Goal: Information Seeking & Learning: Check status

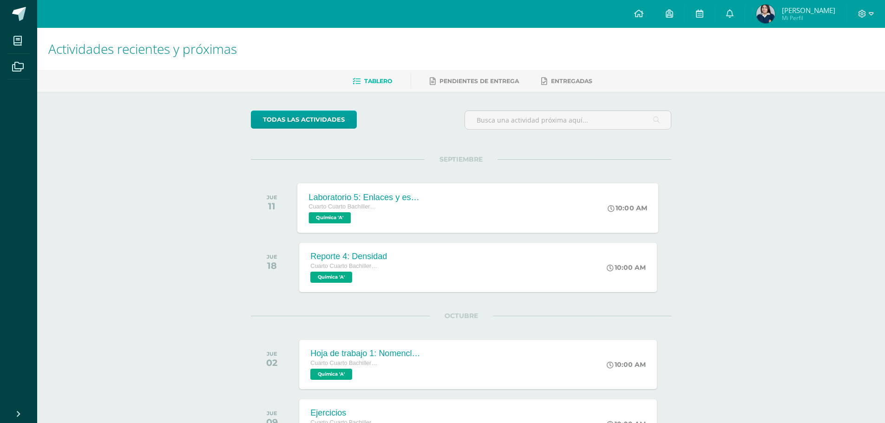
click at [477, 208] on div "Laboratorio 5: Enlaces y estructura de Lewis Cuarto Cuarto Bachillerato en Cien…" at bounding box center [478, 208] width 361 height 50
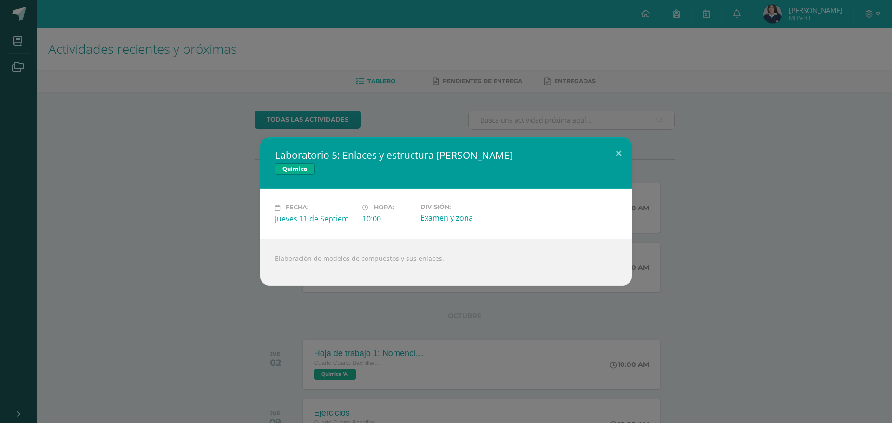
click at [719, 212] on div "Laboratorio 5: Enlaces y estructura de Lewis Química Fecha: Jueves 11 de Septie…" at bounding box center [446, 211] width 884 height 148
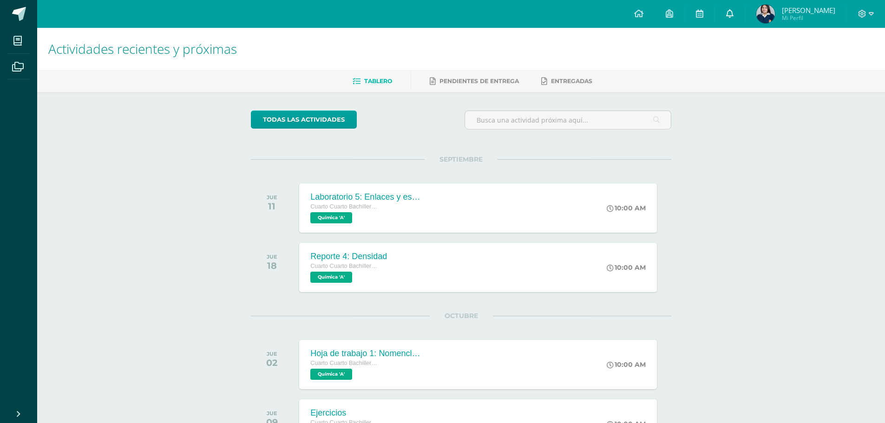
click at [733, 11] on icon at bounding box center [729, 13] width 7 height 8
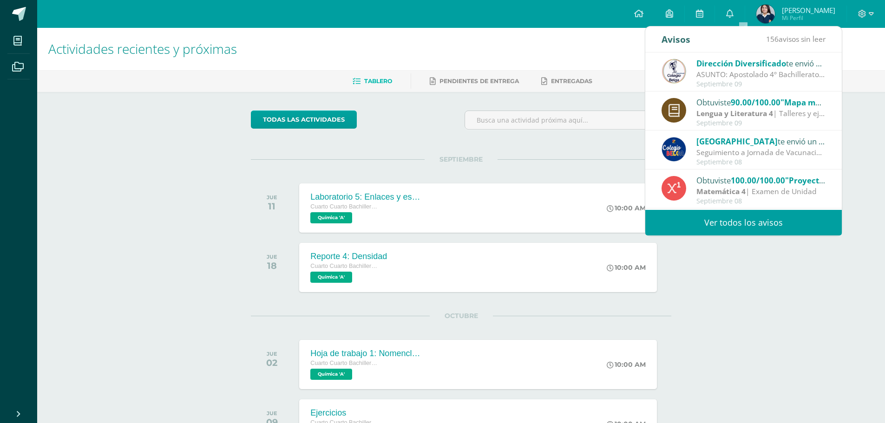
click at [724, 65] on span "Dirección Diversificado" at bounding box center [741, 63] width 90 height 11
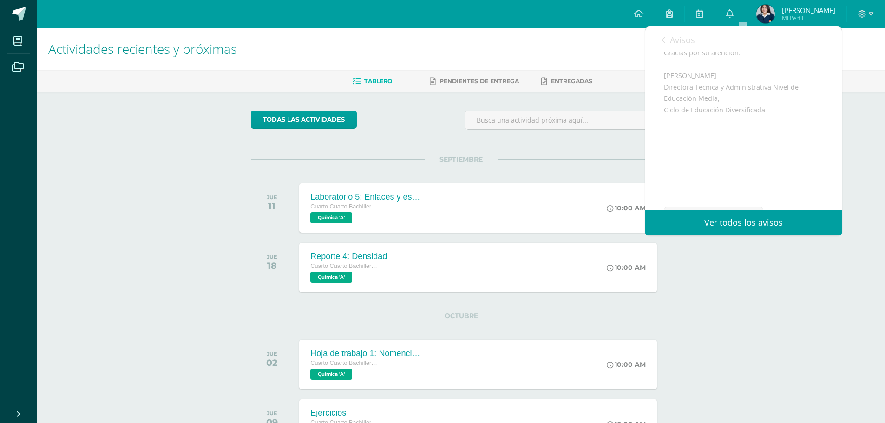
scroll to position [303, 0]
click at [709, 183] on span "Archivo Adjunto" at bounding box center [719, 191] width 64 height 17
click at [680, 331] on div "todas las Actividades No tienes actividades Échale un vistazo a los demás perío…" at bounding box center [461, 359] width 458 height 534
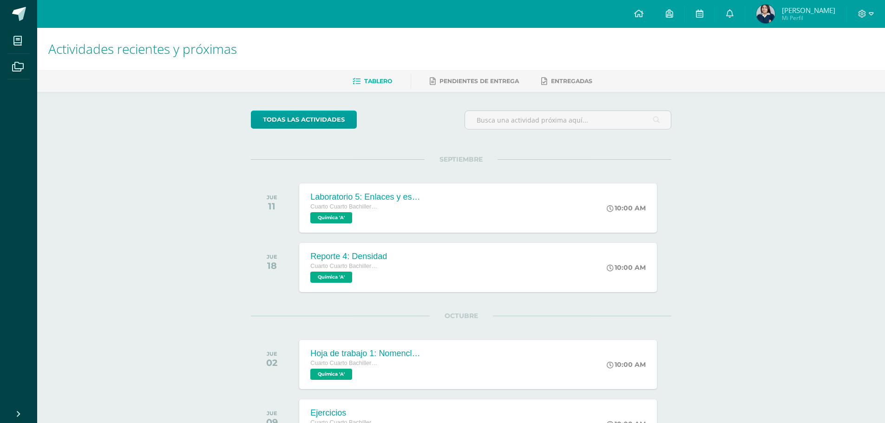
click at [775, 22] on img at bounding box center [765, 14] width 19 height 19
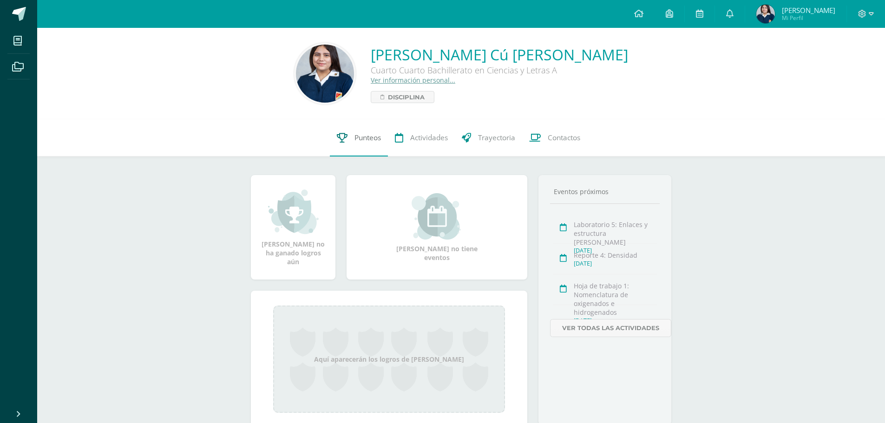
click at [376, 128] on link "Punteos" at bounding box center [359, 137] width 58 height 37
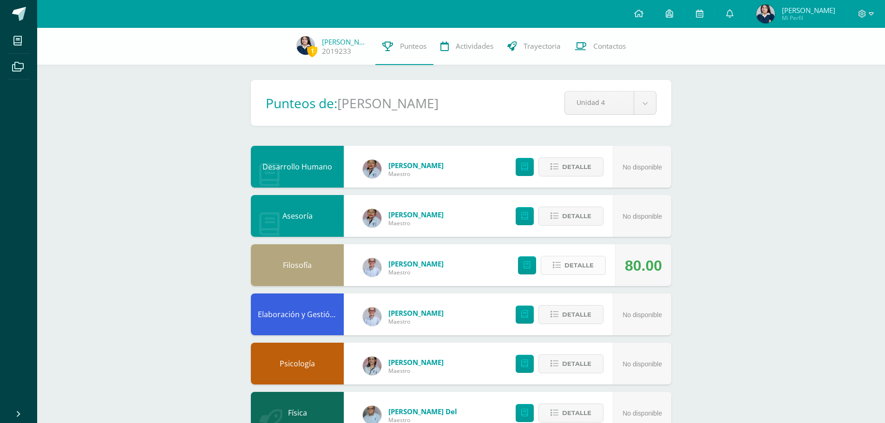
click at [560, 260] on button "Detalle" at bounding box center [573, 265] width 65 height 19
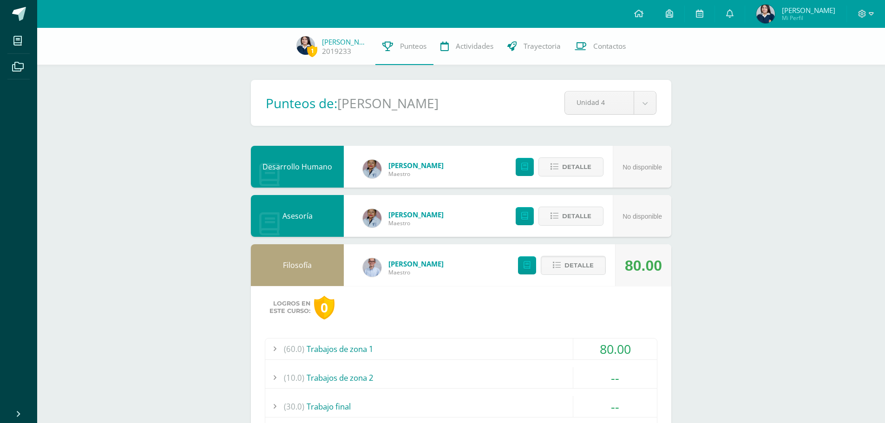
click at [501, 354] on div "(60.0) Trabajos de zona 1" at bounding box center [461, 349] width 392 height 21
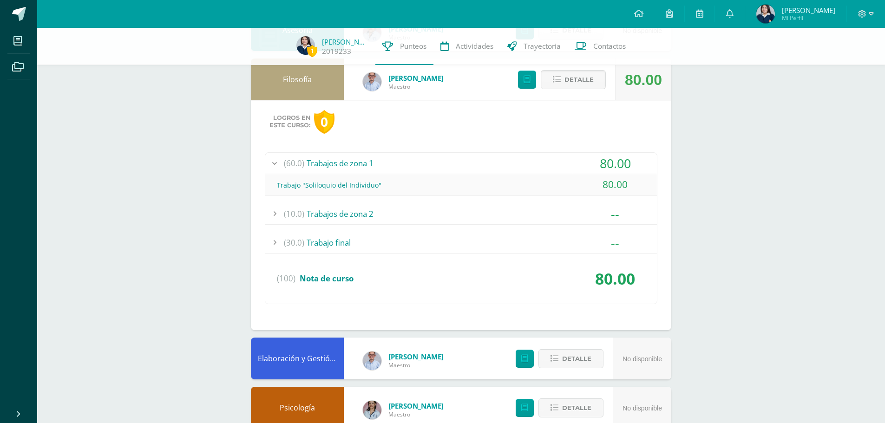
click at [335, 286] on div "(100) Nota de curso" at bounding box center [461, 278] width 392 height 35
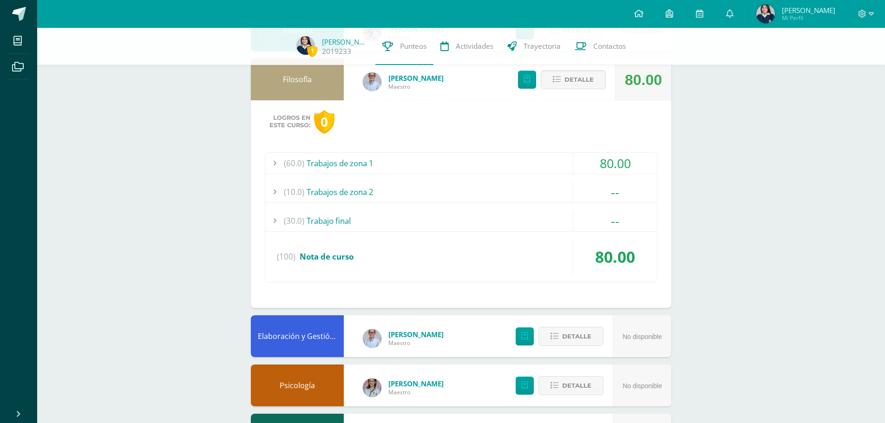
click at [348, 192] on div "(10.0) Trabajos de zona 2" at bounding box center [461, 192] width 392 height 21
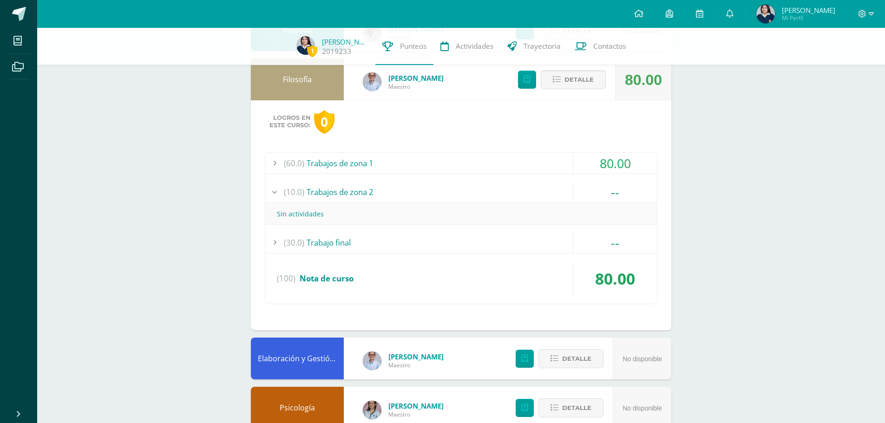
click at [349, 177] on div "(60.0) Trabajos de zona 1 80.00 Trabajo "Soliloquio del Individuo" 80.00" at bounding box center [461, 228] width 392 height 152
click at [352, 166] on div "(60.0) Trabajos de zona 1" at bounding box center [461, 163] width 392 height 21
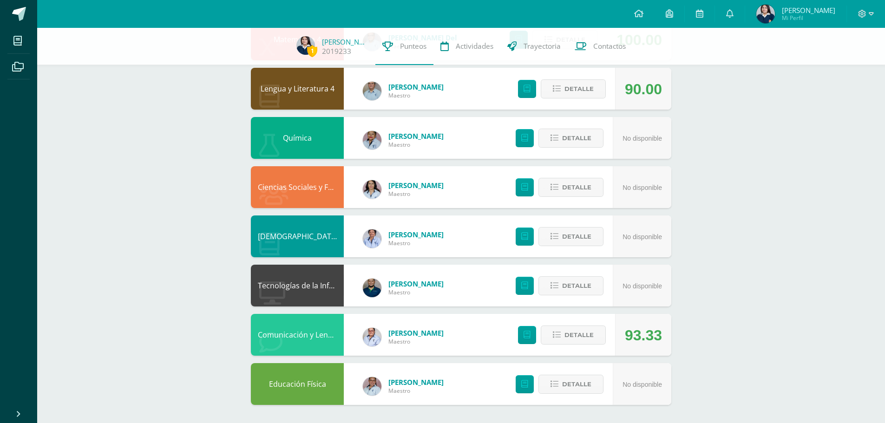
scroll to position [653, 0]
click at [542, 328] on button "Detalle" at bounding box center [573, 334] width 65 height 19
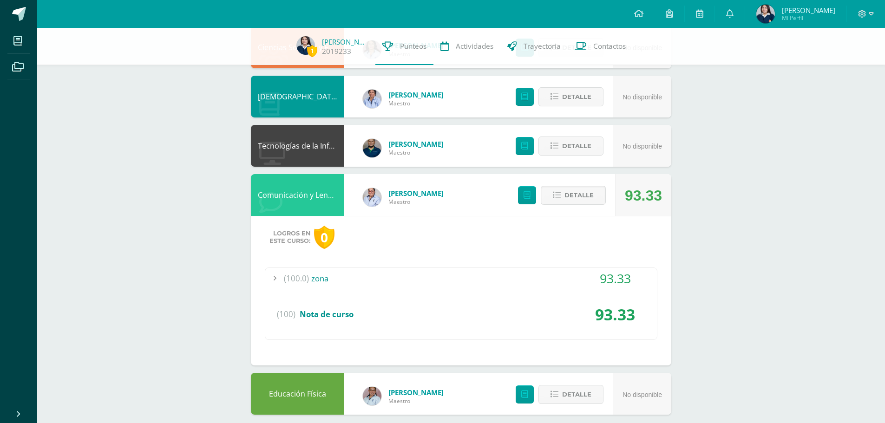
click at [525, 281] on div "(100.0) zona" at bounding box center [461, 278] width 392 height 21
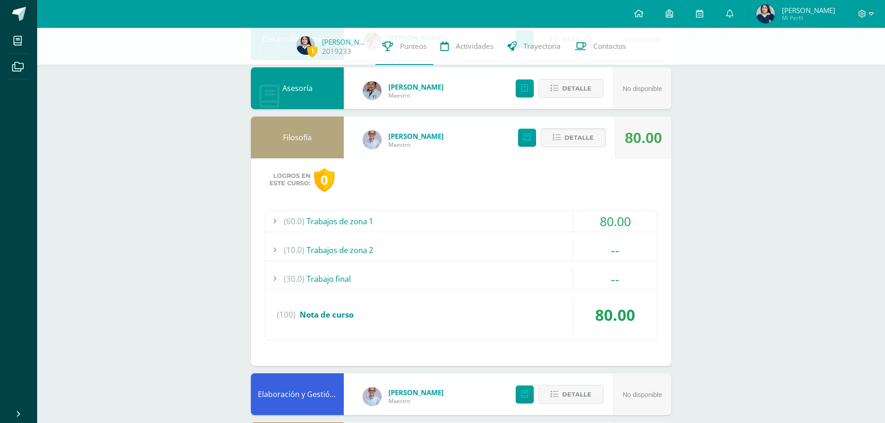
scroll to position [126, 0]
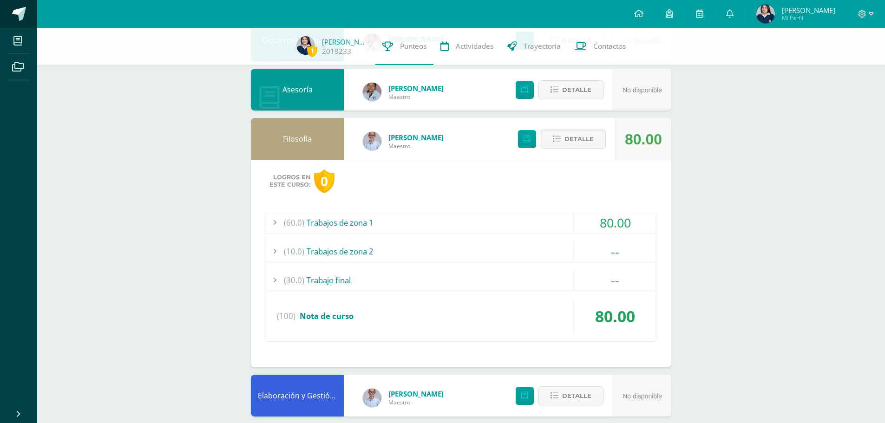
click at [23, 9] on span at bounding box center [19, 14] width 14 height 14
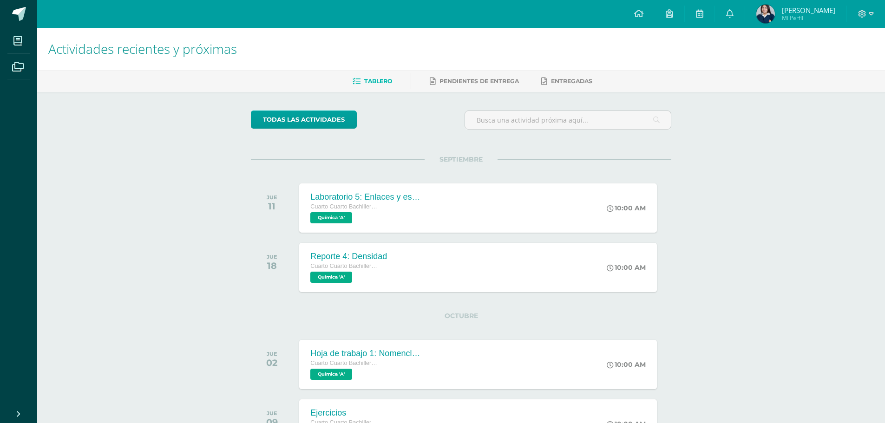
click at [775, 16] on img at bounding box center [765, 14] width 19 height 19
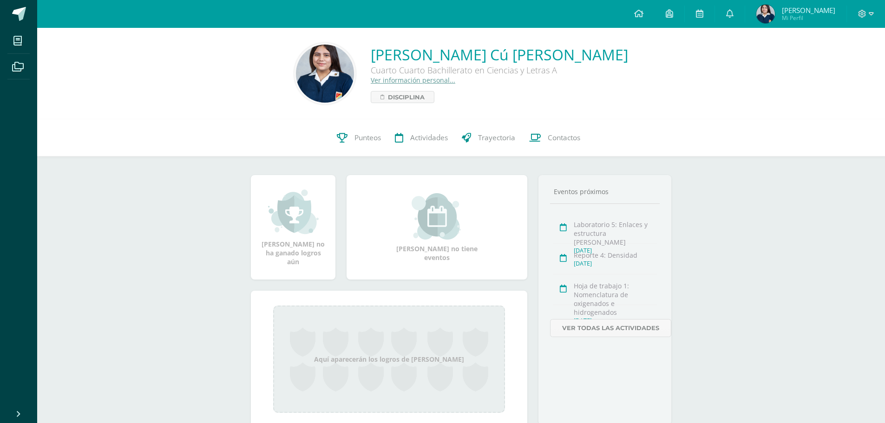
click at [874, 12] on div at bounding box center [866, 14] width 38 height 28
click at [872, 11] on icon at bounding box center [871, 14] width 5 height 8
click at [827, 62] on span "Cerrar sesión" at bounding box center [842, 63] width 42 height 9
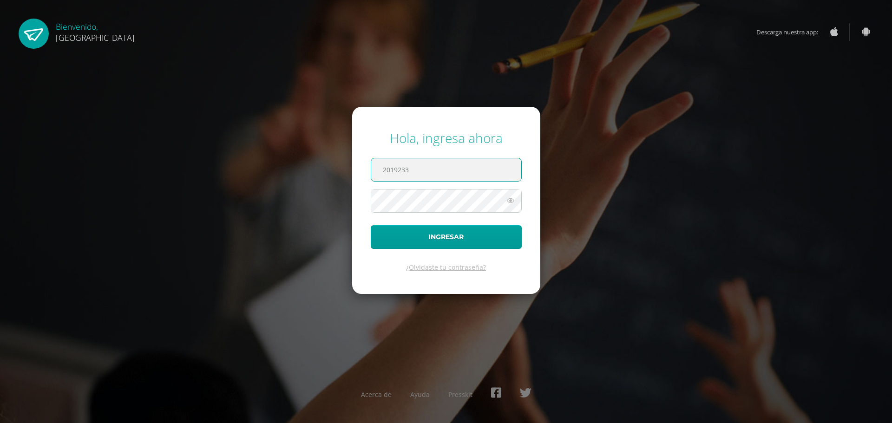
click at [399, 165] on input "2019233" at bounding box center [446, 169] width 150 height 23
type input "2022569@colegiobelga.edu.gt"
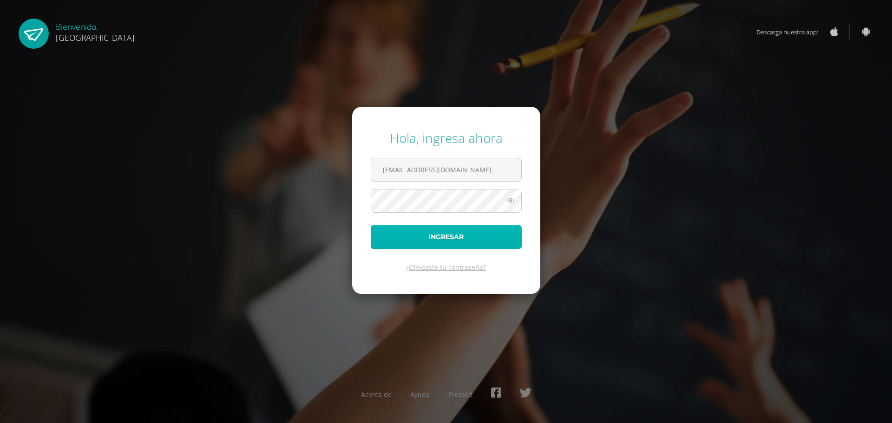
click at [429, 248] on button "Ingresar" at bounding box center [446, 237] width 151 height 24
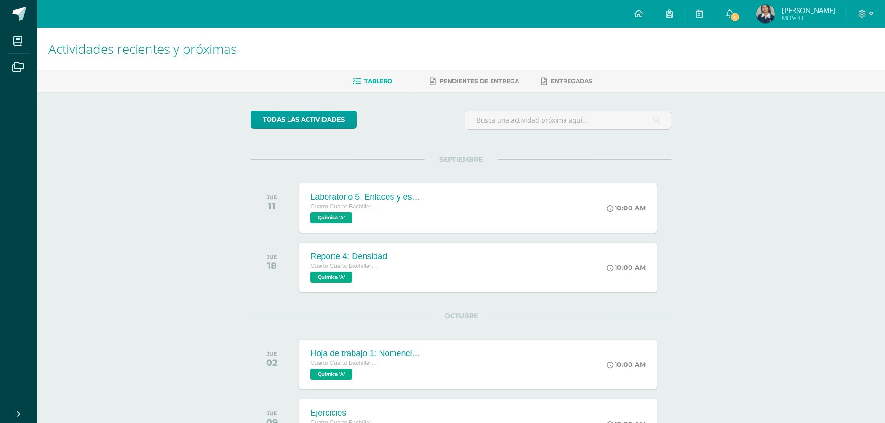
click at [811, 282] on div "Actividades recientes y próximas Tablero Pendientes de entrega Entregadas todas…" at bounding box center [461, 327] width 848 height 598
click at [740, 20] on span "1" at bounding box center [735, 17] width 10 height 10
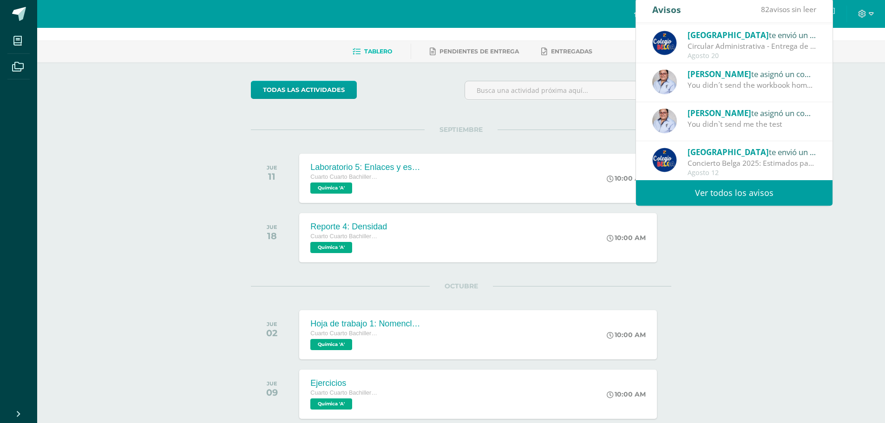
scroll to position [46, 0]
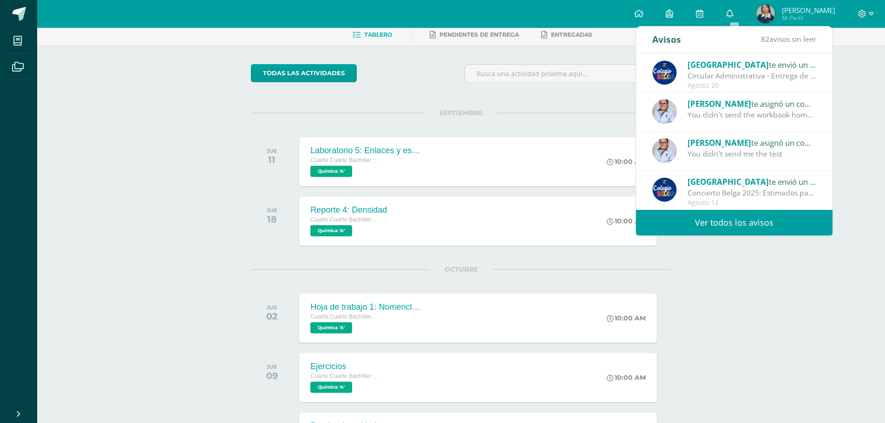
click at [725, 267] on div "Actividades recientes y próximas Tablero Pendientes de entrega Entregadas todas…" at bounding box center [461, 277] width 848 height 593
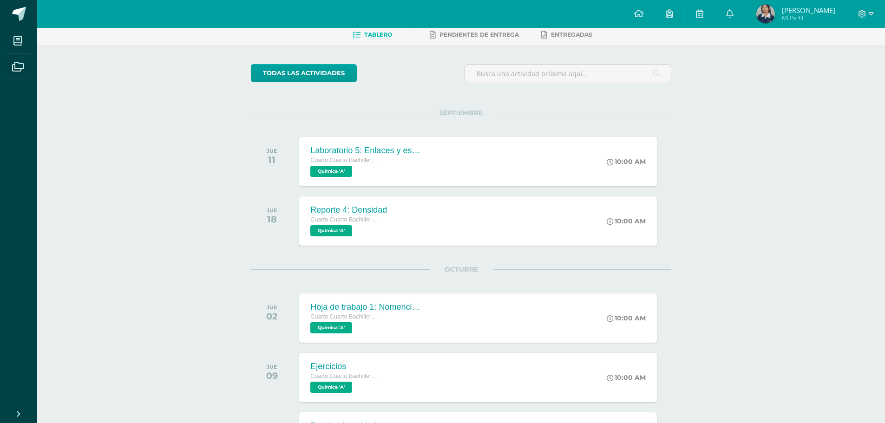
click at [771, 17] on img at bounding box center [765, 14] width 19 height 19
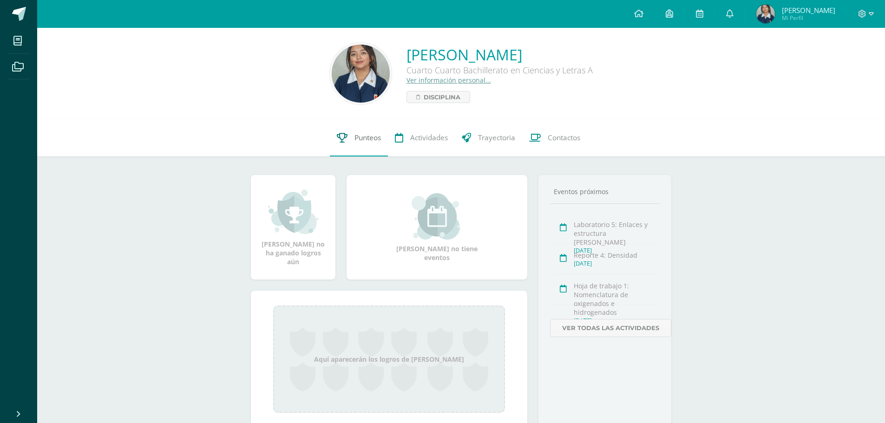
click at [366, 139] on span "Punteos" at bounding box center [367, 138] width 26 height 10
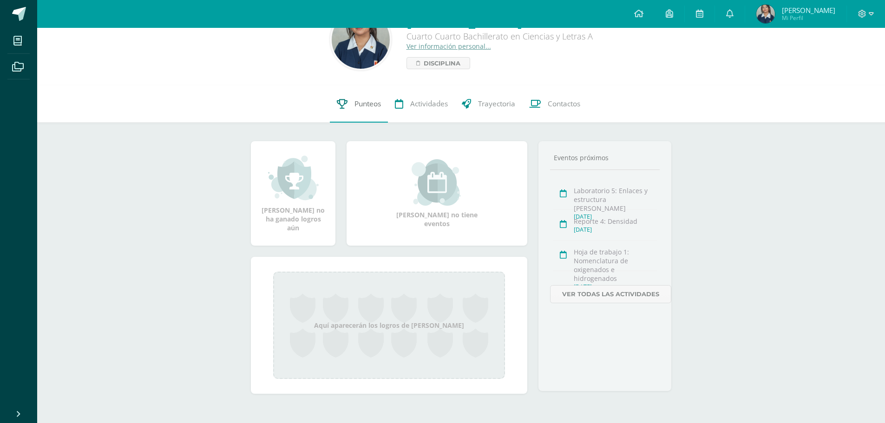
scroll to position [34, 0]
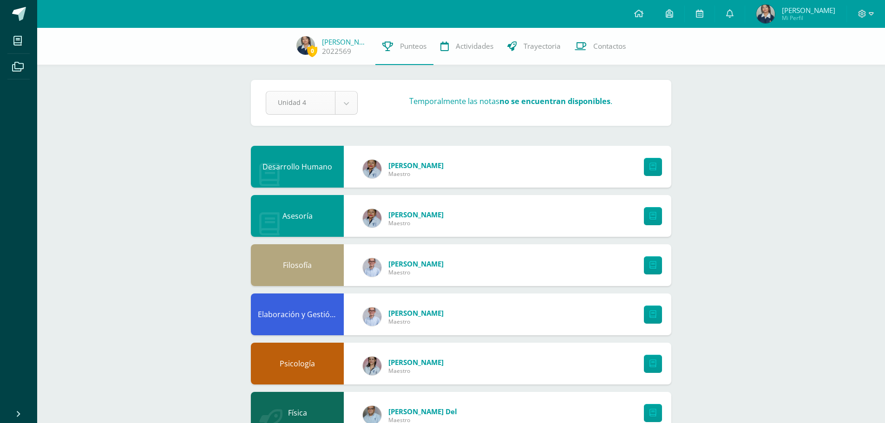
click at [349, 102] on body "Mis cursos Archivos Cerrar panel Asesoría Cuarto Cuarto Bachillerato en Ciencia…" at bounding box center [442, 423] width 885 height 846
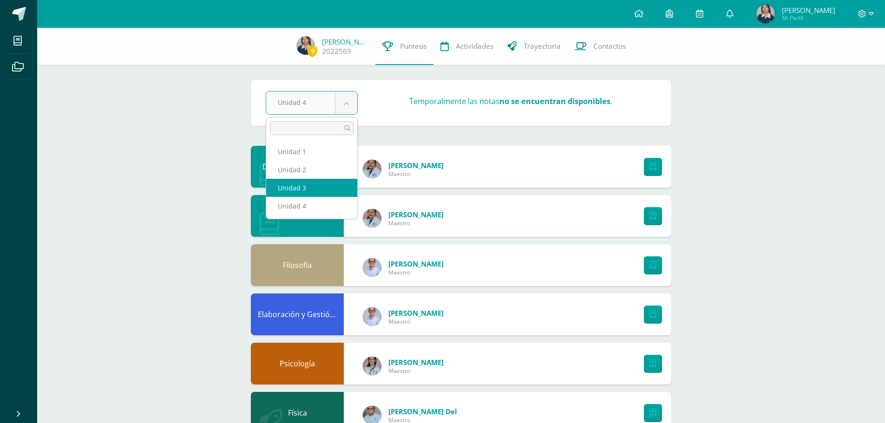
select select "Unidad 3"
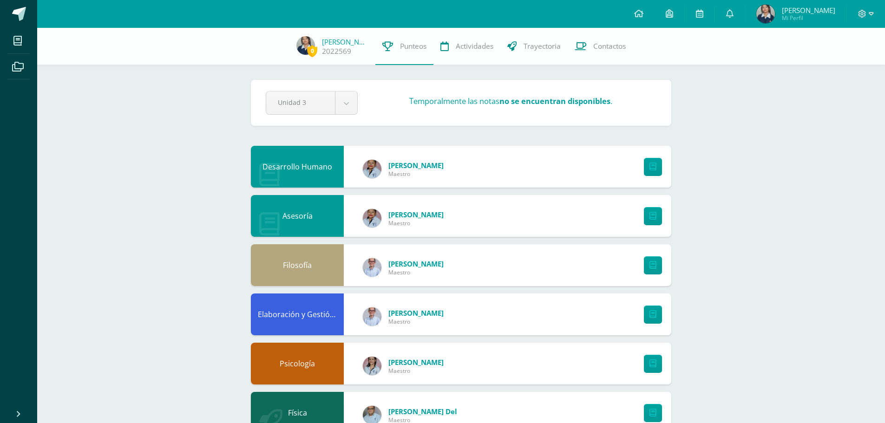
click at [771, 11] on img at bounding box center [765, 14] width 19 height 19
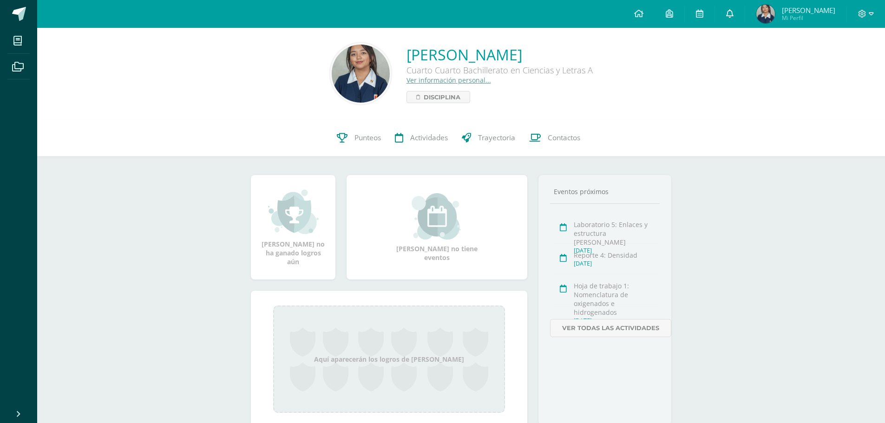
click at [732, 14] on icon at bounding box center [729, 13] width 7 height 8
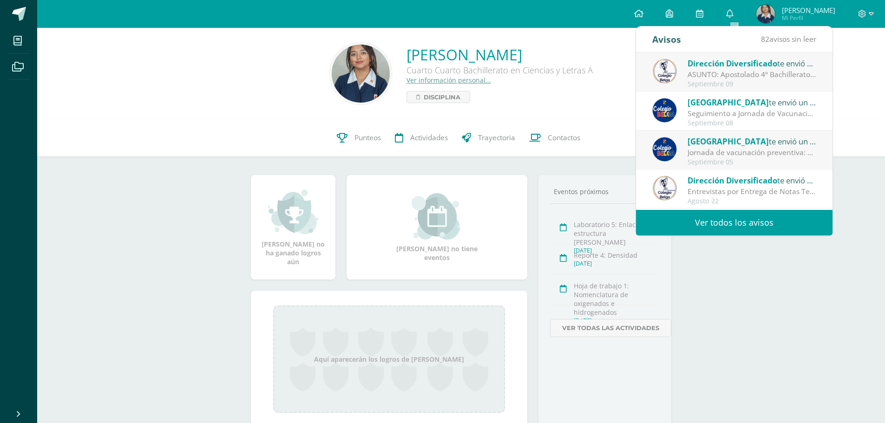
click at [669, 216] on link "Ver todos los avisos" at bounding box center [734, 223] width 196 height 26
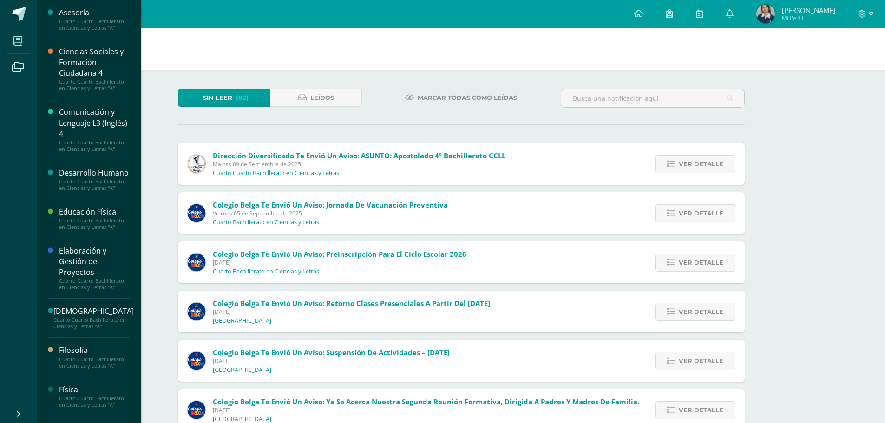
click at [23, 45] on span at bounding box center [17, 40] width 21 height 21
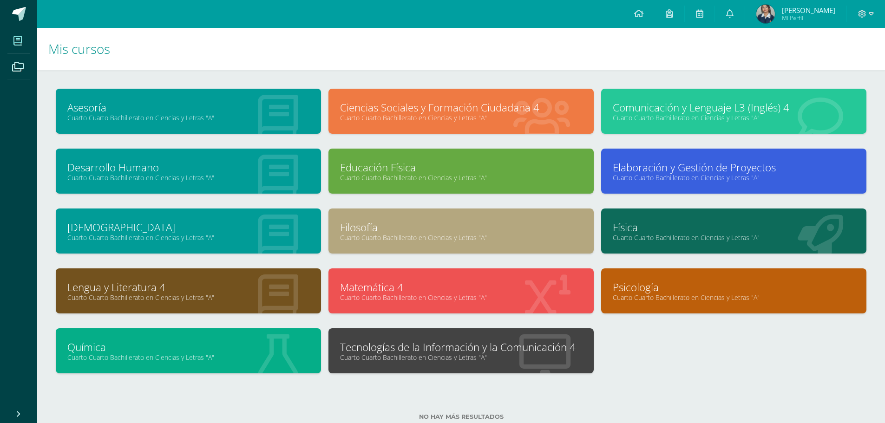
click at [366, 345] on link "Tecnologías de la Información y la Comunicación 4" at bounding box center [461, 347] width 242 height 14
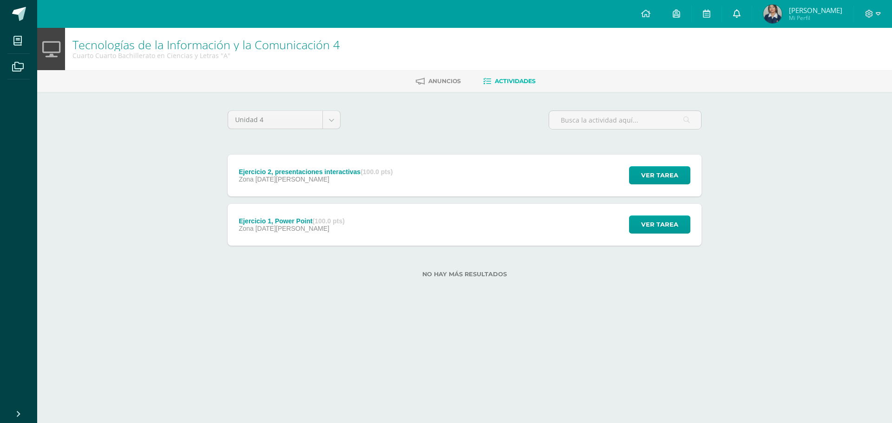
click at [739, 13] on icon at bounding box center [736, 13] width 7 height 8
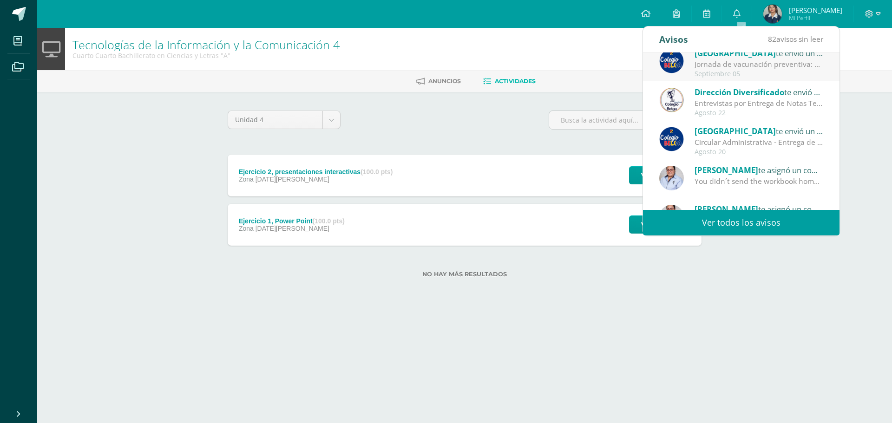
scroll to position [139, 0]
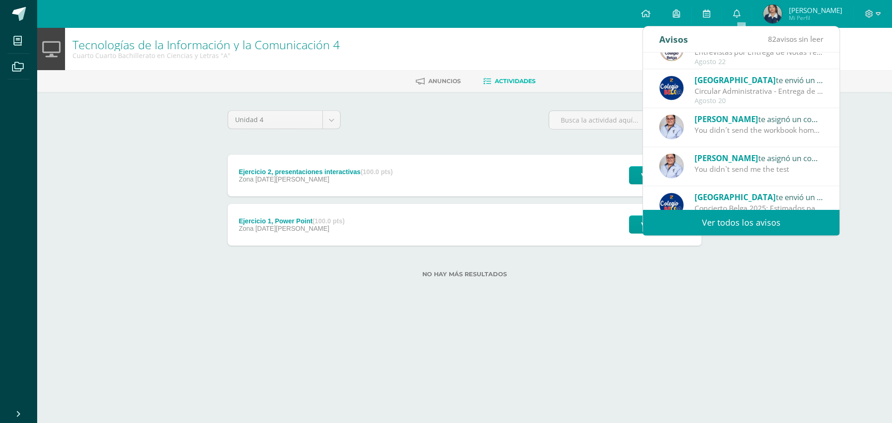
click at [739, 125] on div "You didn´t send the workbook homework" at bounding box center [758, 130] width 129 height 11
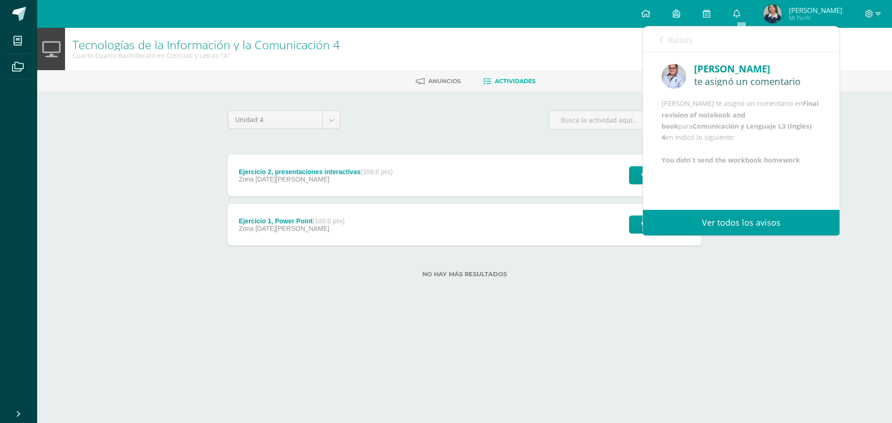
click at [663, 35] on link "Avisos" at bounding box center [675, 39] width 33 height 26
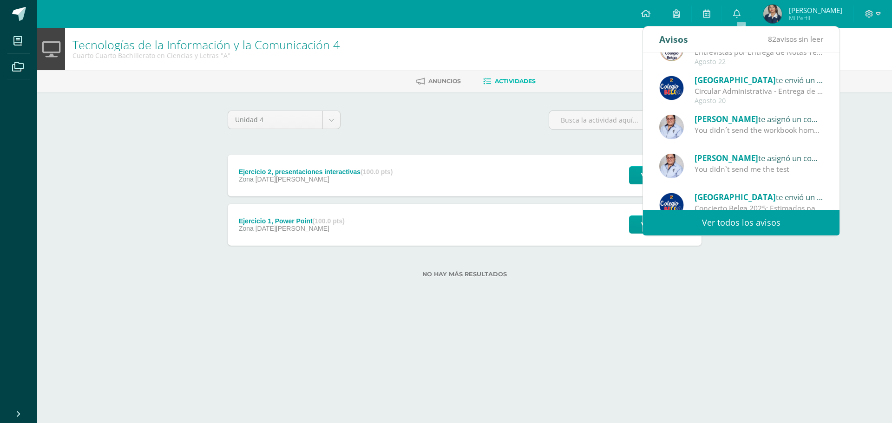
scroll to position [155, 0]
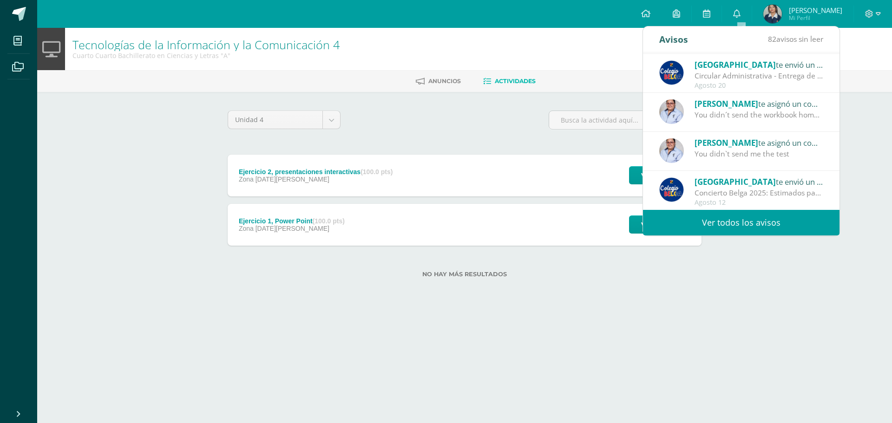
click at [719, 148] on span "María" at bounding box center [726, 142] width 64 height 11
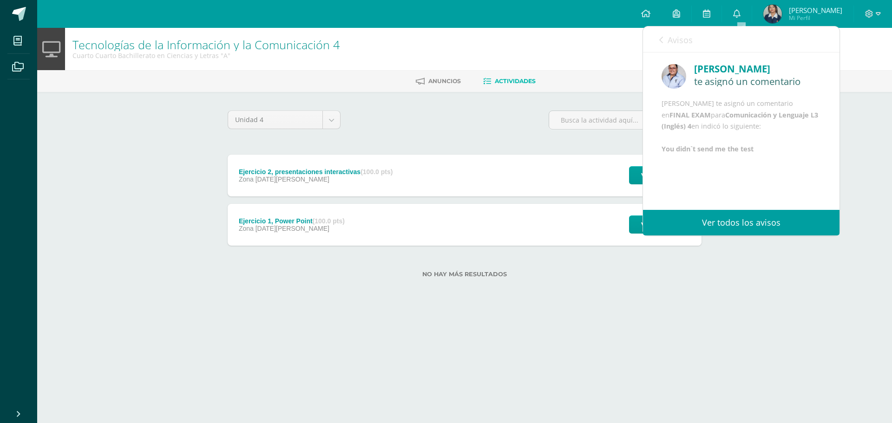
click at [696, 153] on b "You didn`t send me the test" at bounding box center [707, 148] width 92 height 9
click at [702, 285] on div "Unidad 4 Unidad 1 Unidad 2 Unidad 3 Unidad 4 Ejercicio 2, presentaciones intera…" at bounding box center [464, 200] width 481 height 178
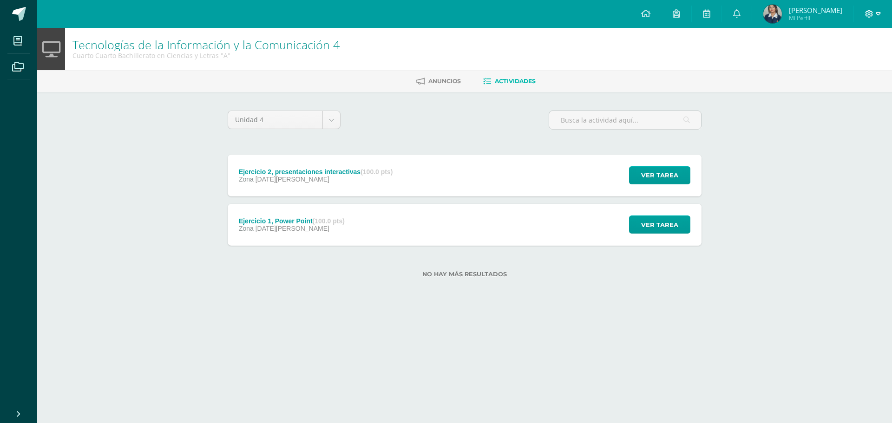
click at [867, 15] on icon at bounding box center [869, 14] width 8 height 8
click at [856, 59] on span "Cerrar sesión" at bounding box center [849, 63] width 42 height 9
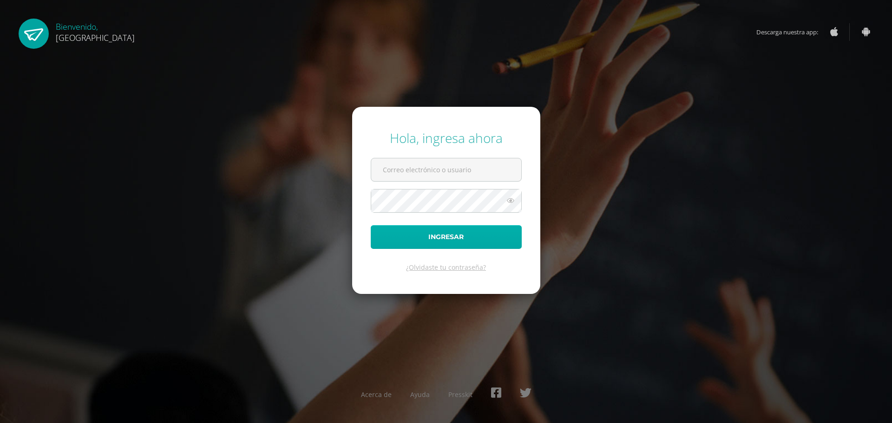
type input "2019233"
click at [464, 236] on button "Ingresar" at bounding box center [446, 237] width 151 height 24
